Goal: Information Seeking & Learning: Learn about a topic

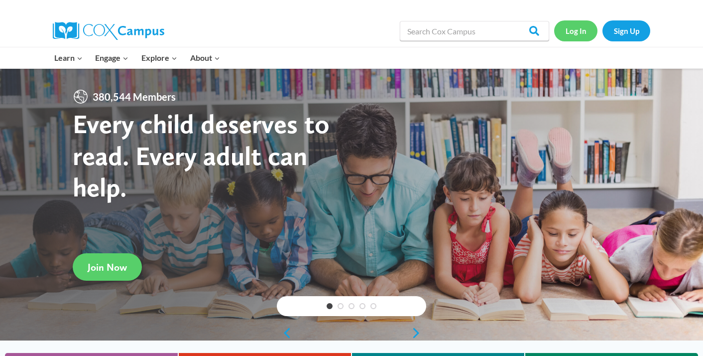
click at [564, 34] on link "Log In" at bounding box center [575, 30] width 43 height 20
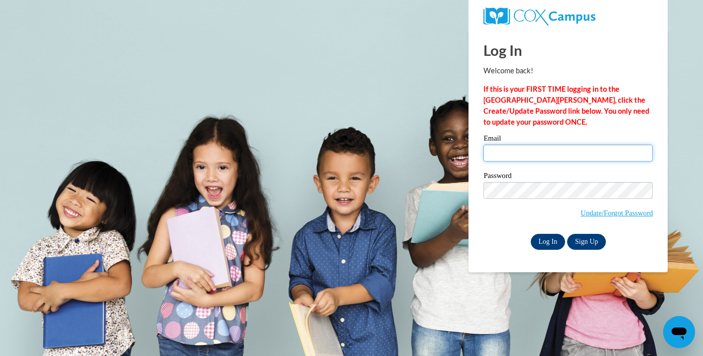
type input "mrjohnston@waukesha.k12.wi.us"
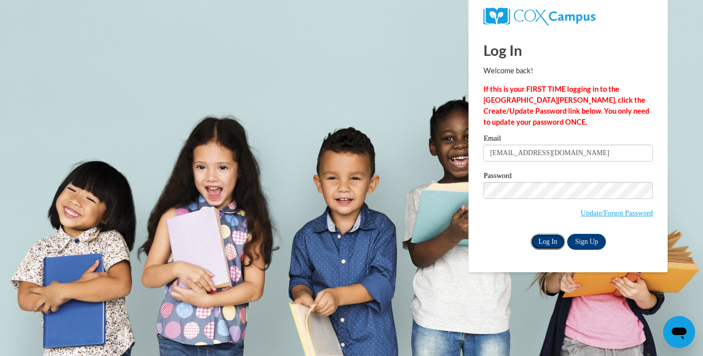
click at [550, 247] on input "Log In" at bounding box center [548, 242] width 35 height 16
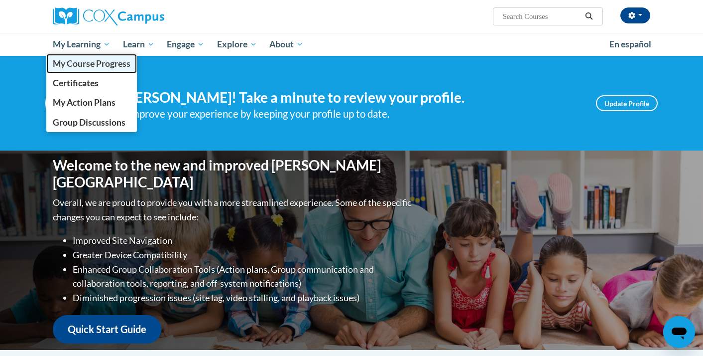
click at [102, 65] on span "My Course Progress" at bounding box center [92, 63] width 78 height 10
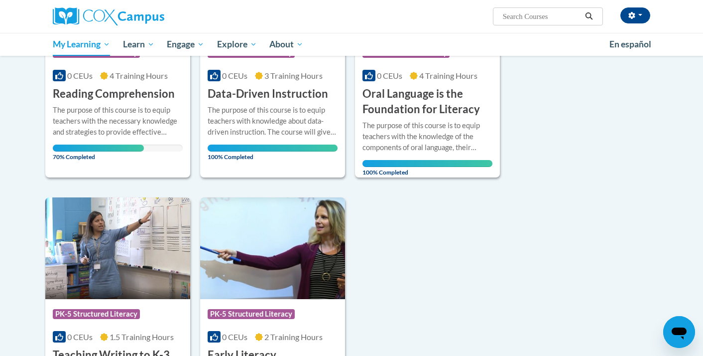
scroll to position [185, 0]
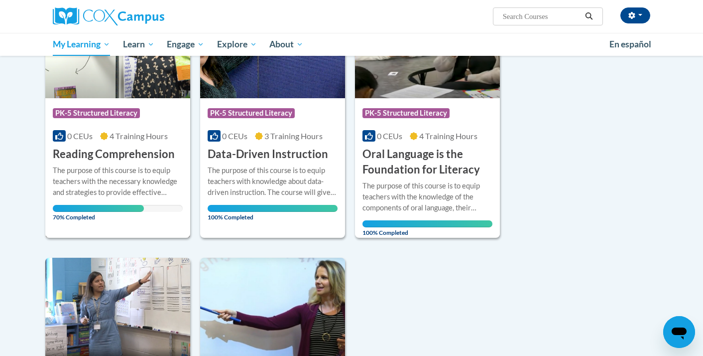
click at [120, 150] on h3 "Reading Comprehension" at bounding box center [114, 153] width 122 height 15
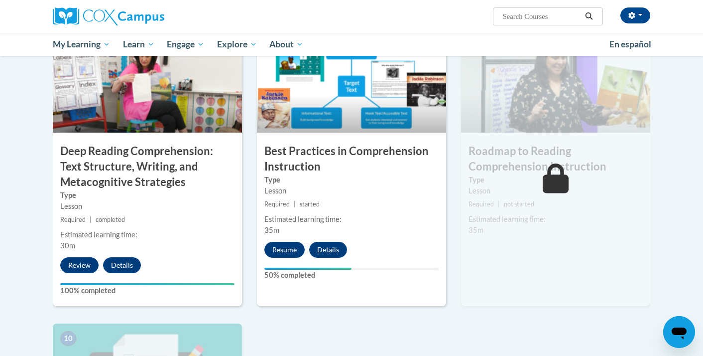
scroll to position [776, 0]
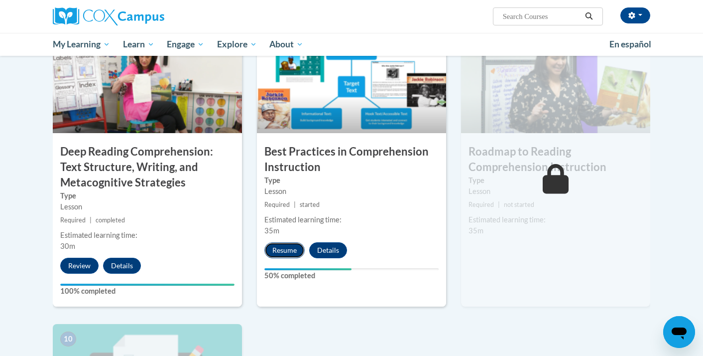
click at [283, 247] on button "Resume" at bounding box center [284, 250] width 40 height 16
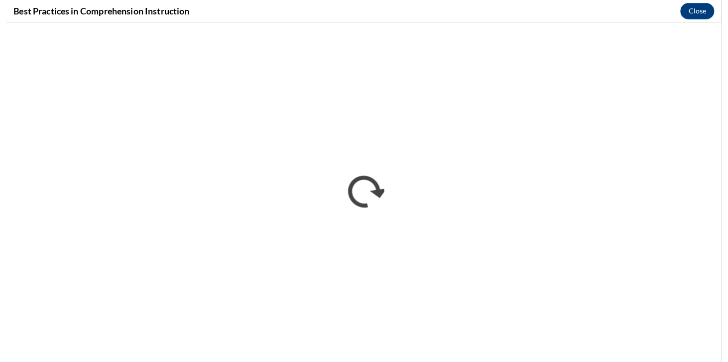
scroll to position [0, 0]
